Goal: Find specific fact: Find specific fact

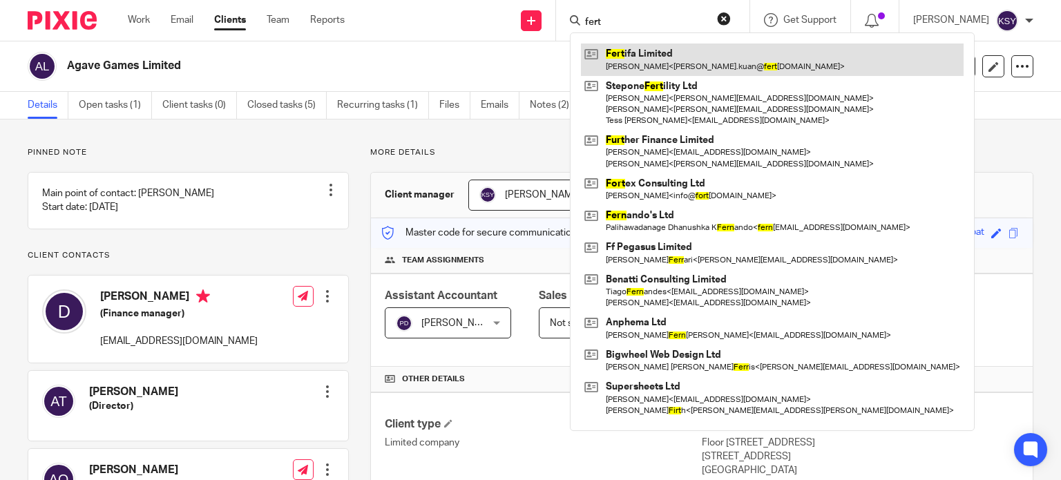
type input "fert"
click at [625, 55] on link at bounding box center [772, 60] width 383 height 32
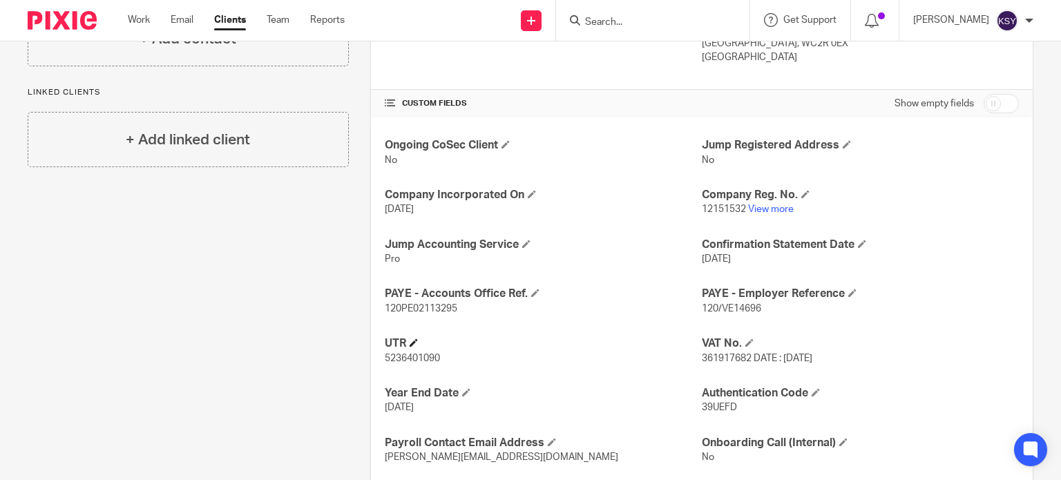
scroll to position [484, 0]
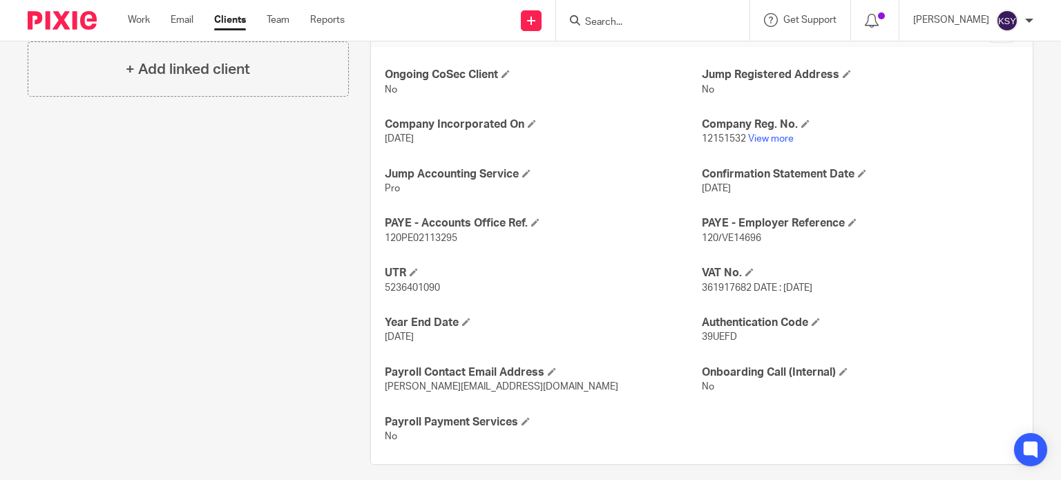
click at [737, 234] on span "120/VE14696" at bounding box center [731, 239] width 59 height 10
drag, startPoint x: 737, startPoint y: 234, endPoint x: 702, endPoint y: 235, distance: 34.6
click at [702, 235] on span "120/VE14696" at bounding box center [731, 239] width 59 height 10
copy span "120/VE14696"
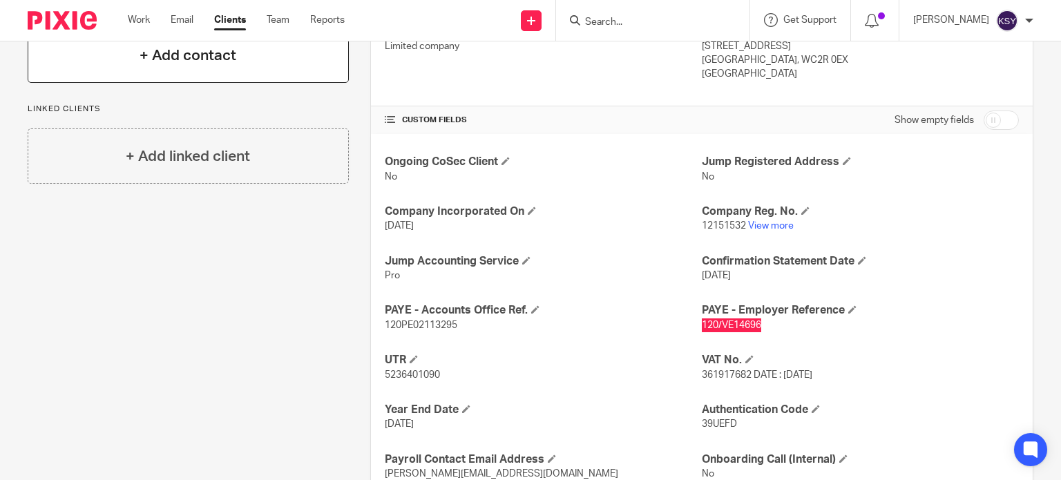
scroll to position [276, 0]
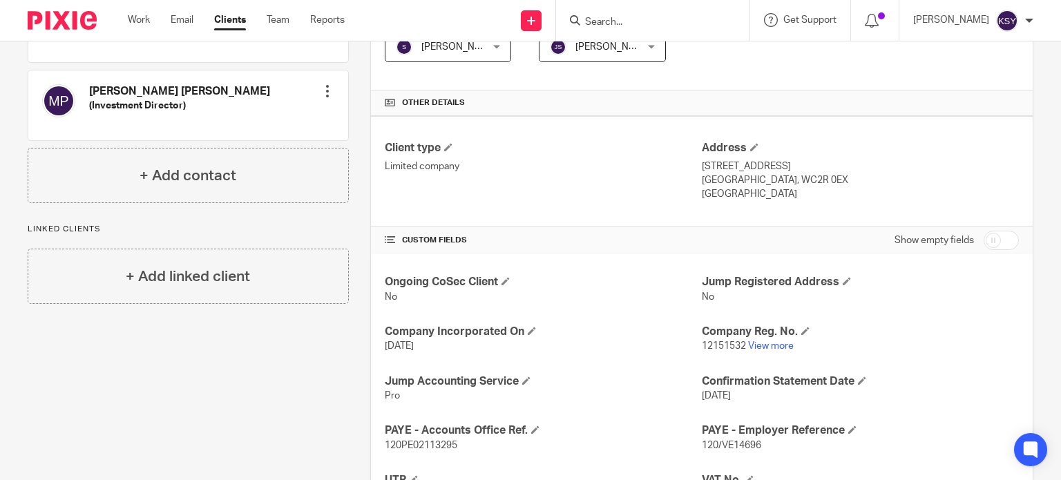
click at [633, 26] on input "Search" at bounding box center [646, 23] width 124 height 12
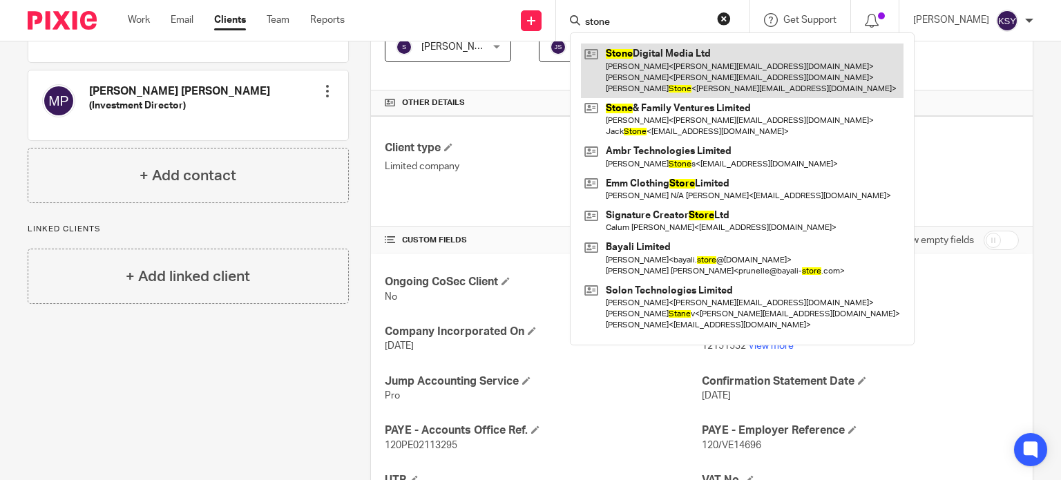
type input "stone"
click at [632, 48] on link at bounding box center [742, 71] width 323 height 55
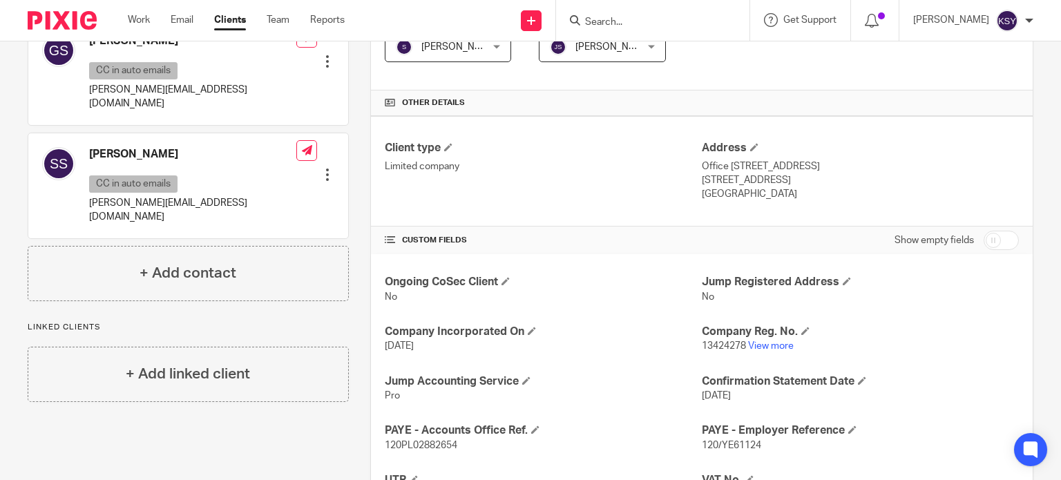
scroll to position [484, 0]
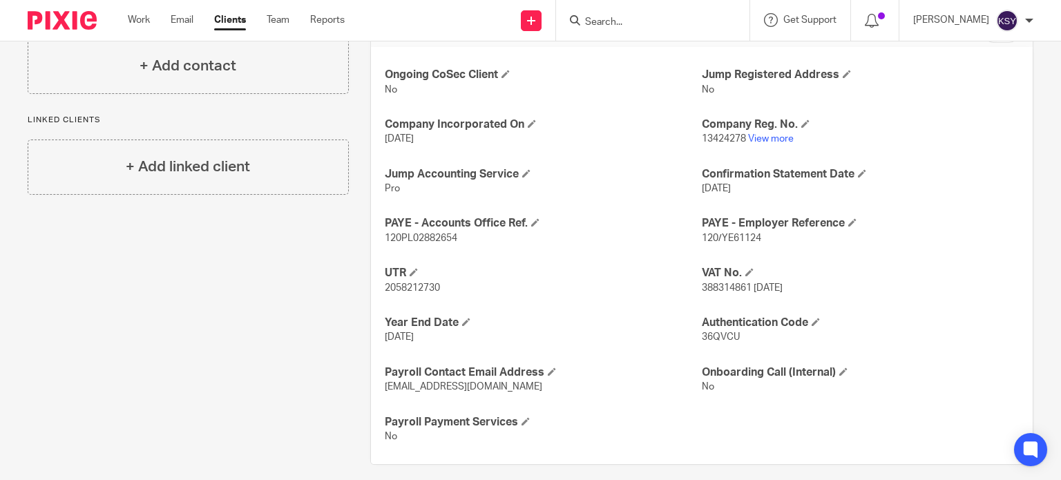
click at [448, 234] on span "120PL02882654" at bounding box center [421, 239] width 73 height 10
copy span "120PL02882654"
click at [736, 240] on span "120/YE61124" at bounding box center [731, 239] width 59 height 10
drag, startPoint x: 736, startPoint y: 240, endPoint x: 698, endPoint y: 236, distance: 38.2
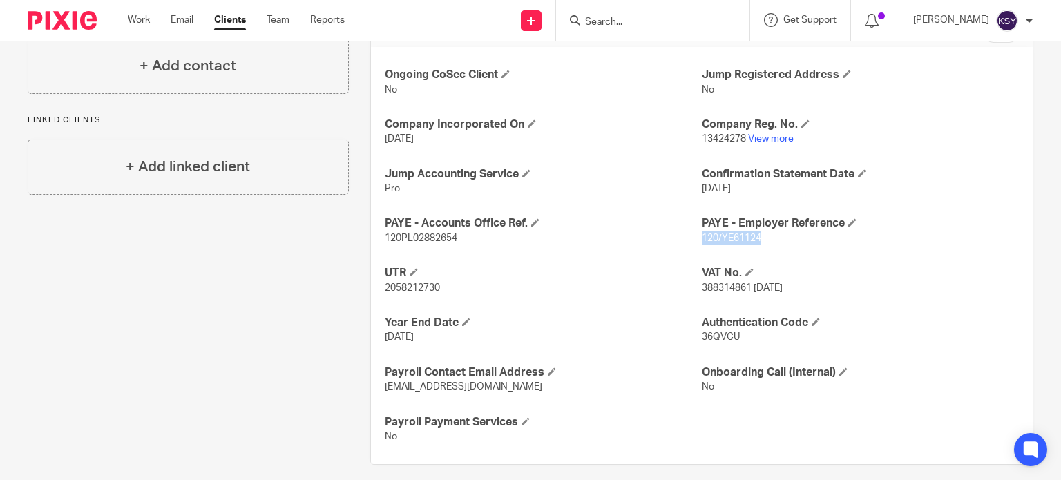
click at [702, 236] on span "120/YE61124" at bounding box center [731, 239] width 59 height 10
copy span "120/YE61124"
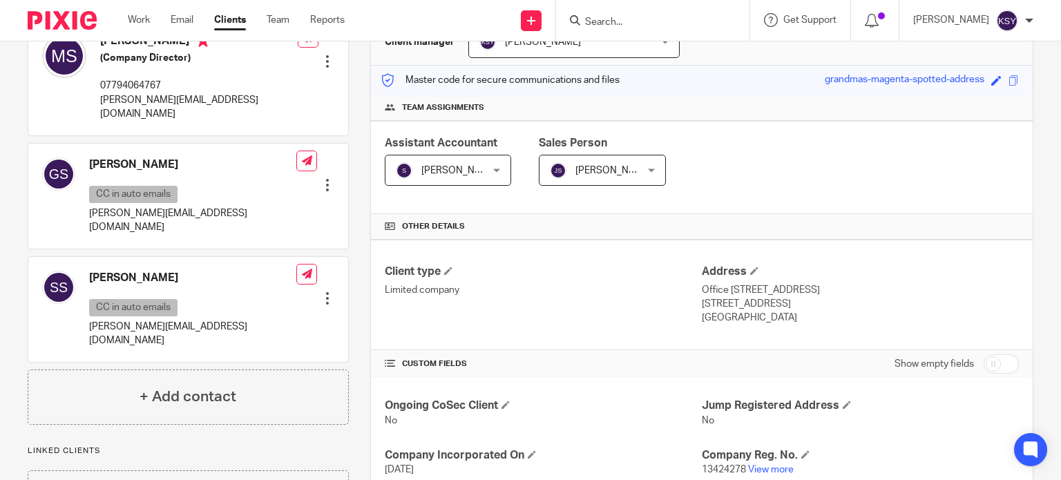
scroll to position [0, 0]
